Goal: Download file/media

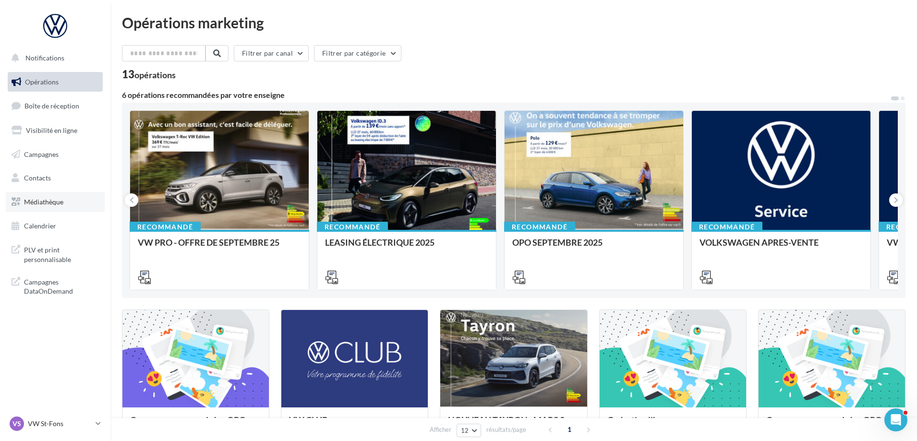
click at [69, 201] on link "Médiathèque" at bounding box center [55, 202] width 99 height 20
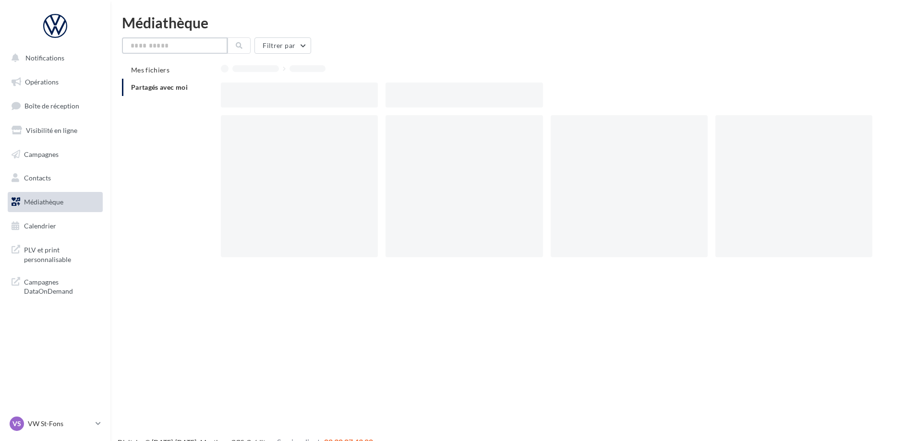
click at [163, 45] on input "text" at bounding box center [175, 45] width 106 height 16
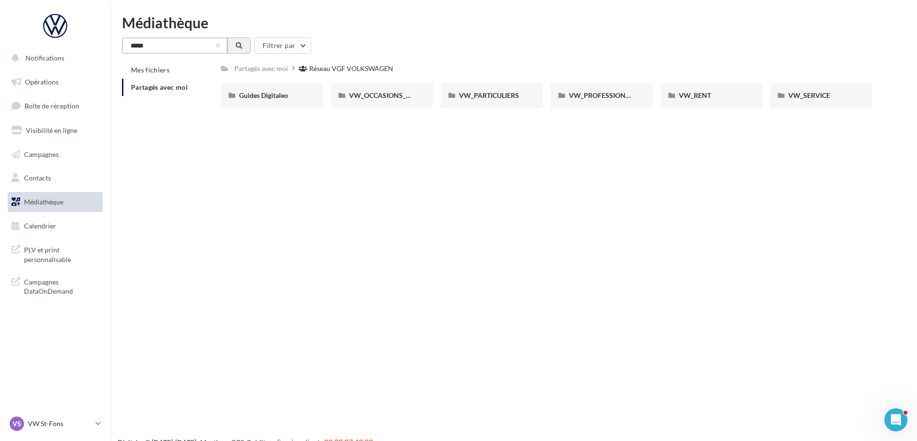
type input "*****"
drag, startPoint x: 237, startPoint y: 43, endPoint x: 235, endPoint y: 48, distance: 5.6
click at [236, 47] on button at bounding box center [239, 45] width 23 height 16
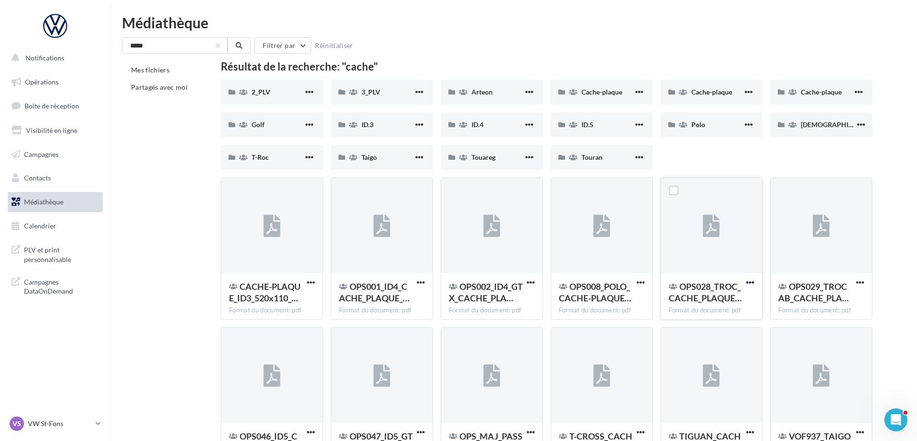
click at [752, 281] on span "button" at bounding box center [750, 283] width 8 height 8
click at [730, 293] on button "Télécharger" at bounding box center [708, 302] width 96 height 25
click at [645, 280] on button "button" at bounding box center [641, 284] width 12 height 10
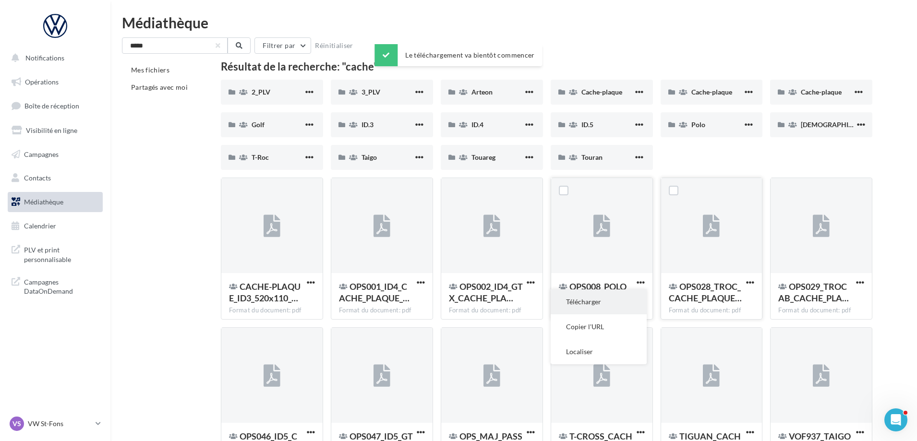
click at [619, 296] on button "Télécharger" at bounding box center [599, 302] width 96 height 25
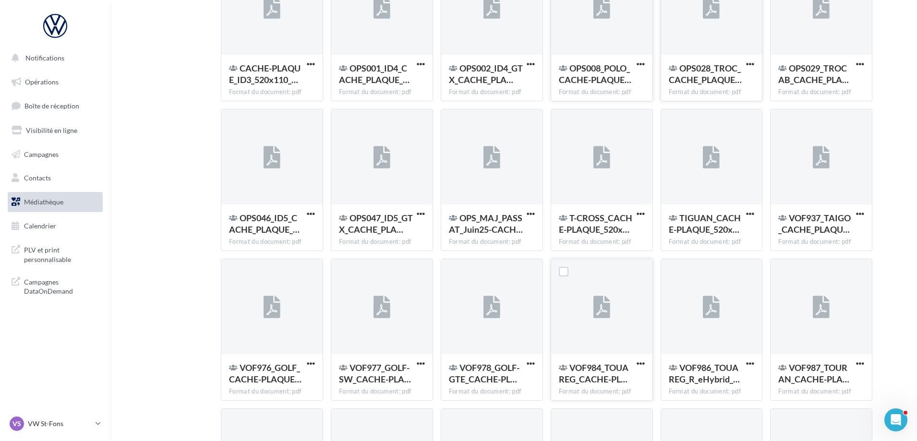
scroll to position [269, 0]
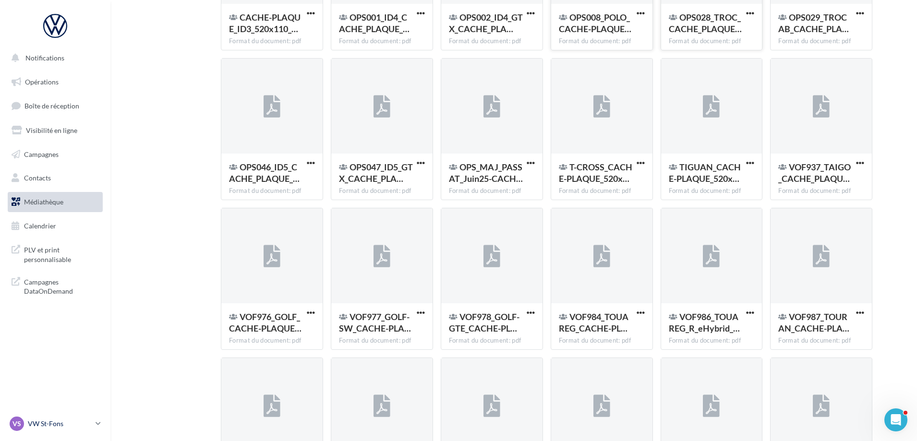
click at [91, 423] on p "VW St-Fons" at bounding box center [60, 424] width 64 height 10
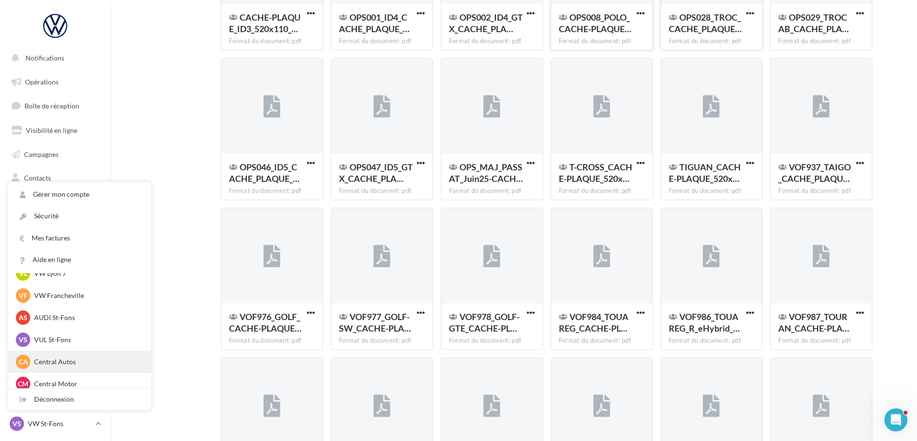
scroll to position [133, 0]
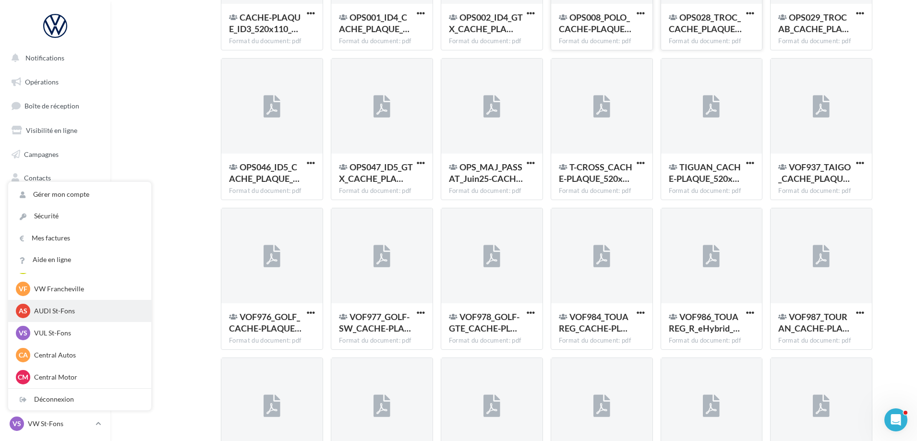
click at [61, 304] on div "AS AUDI St-Fons audi-lyon-gru" at bounding box center [80, 311] width 128 height 14
